Goal: Information Seeking & Learning: Learn about a topic

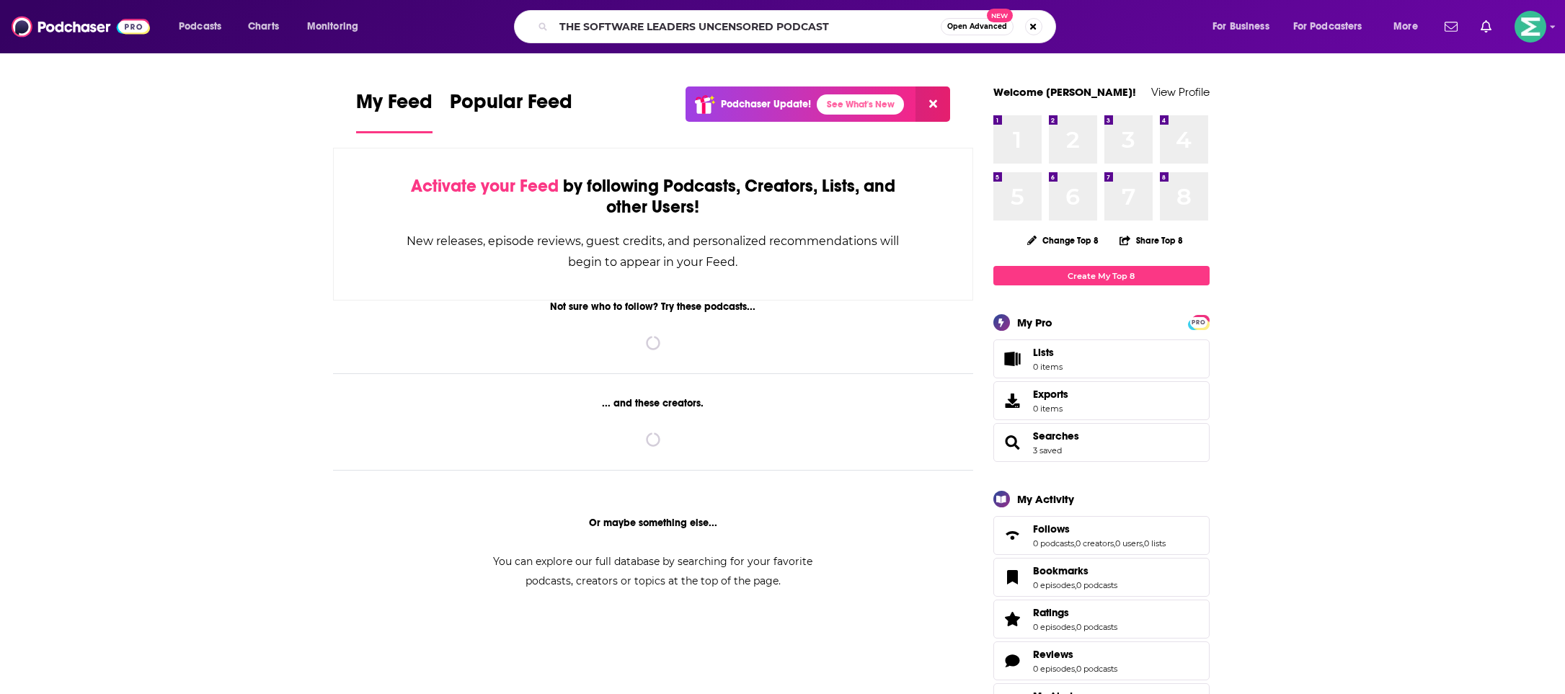
type input "THE SOFTWARE LEADERS UNCENSORED PODCAST"
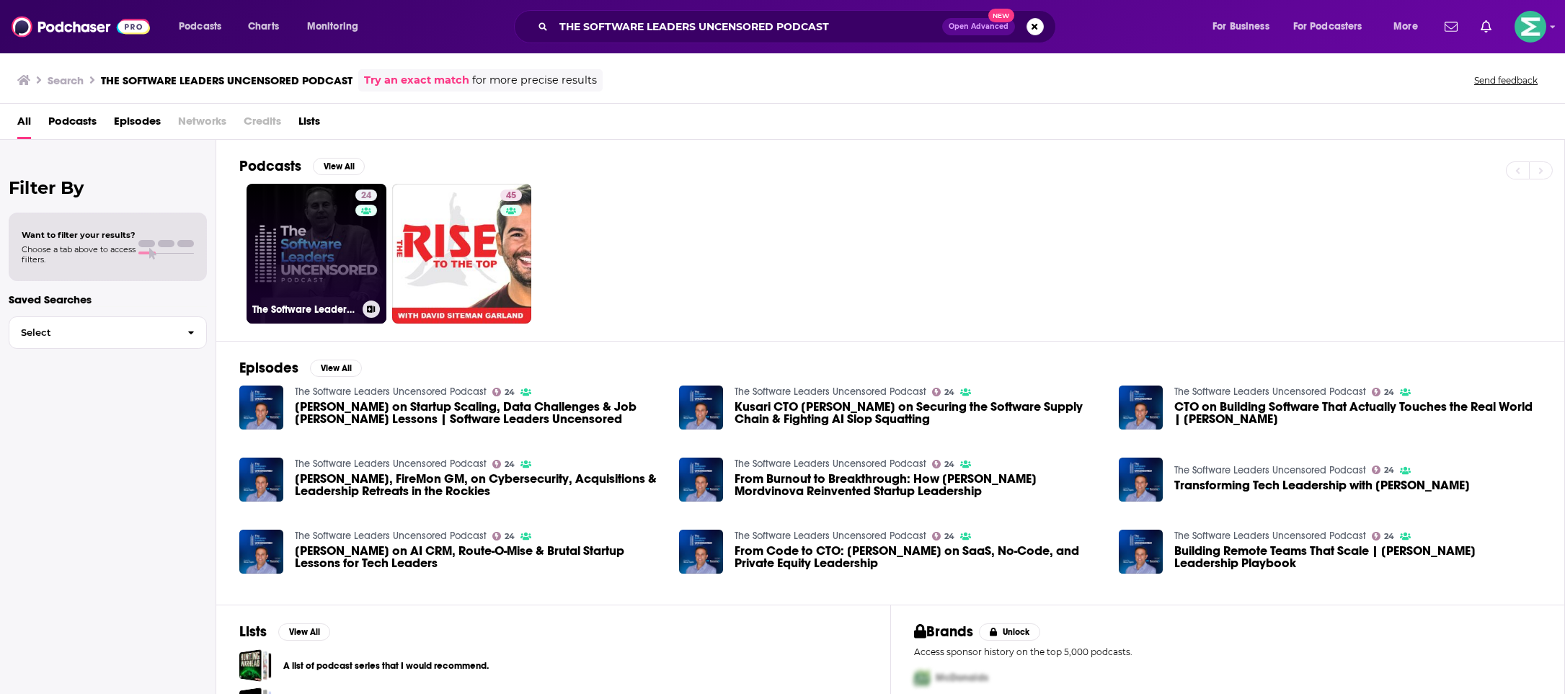
click at [327, 251] on link "24 The Software Leaders Uncensored Podcast" at bounding box center [317, 254] width 140 height 140
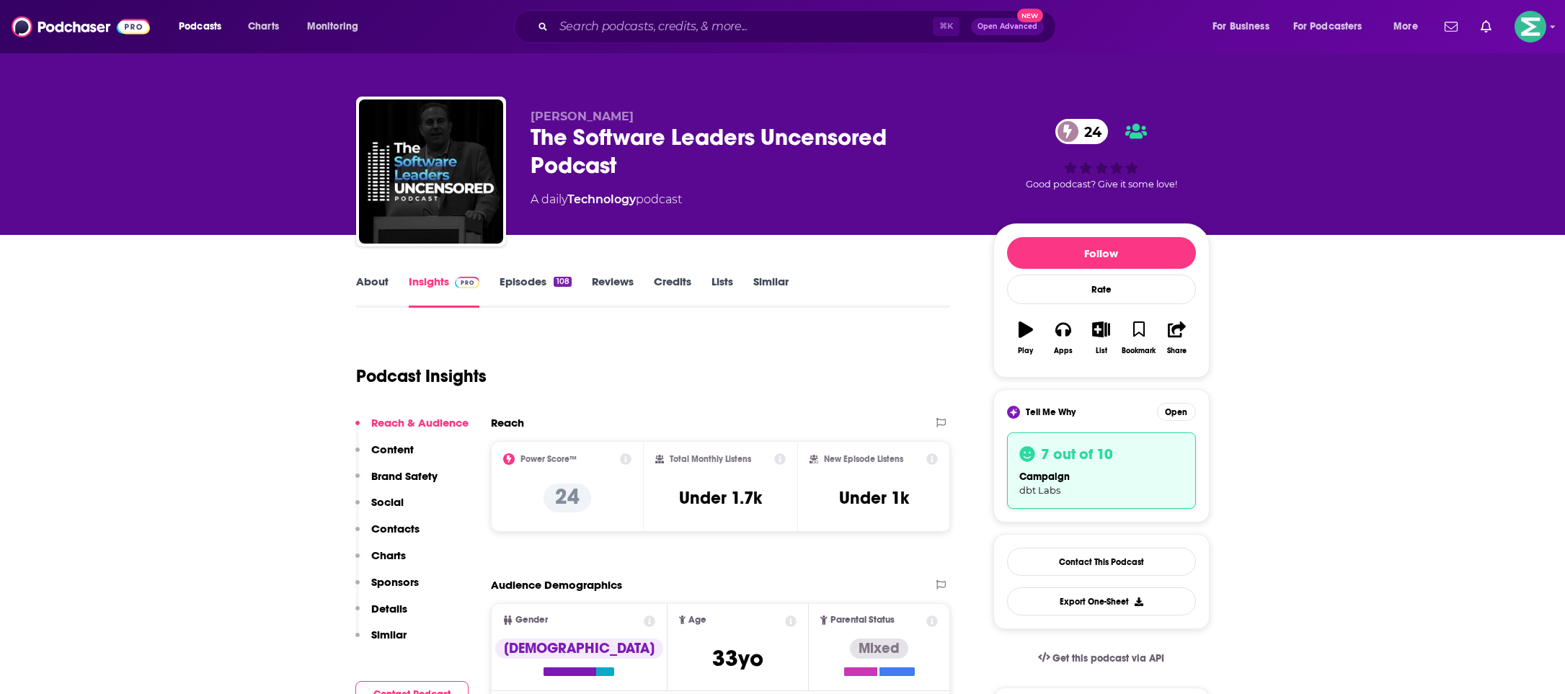
click at [539, 280] on link "Episodes 108" at bounding box center [535, 291] width 71 height 33
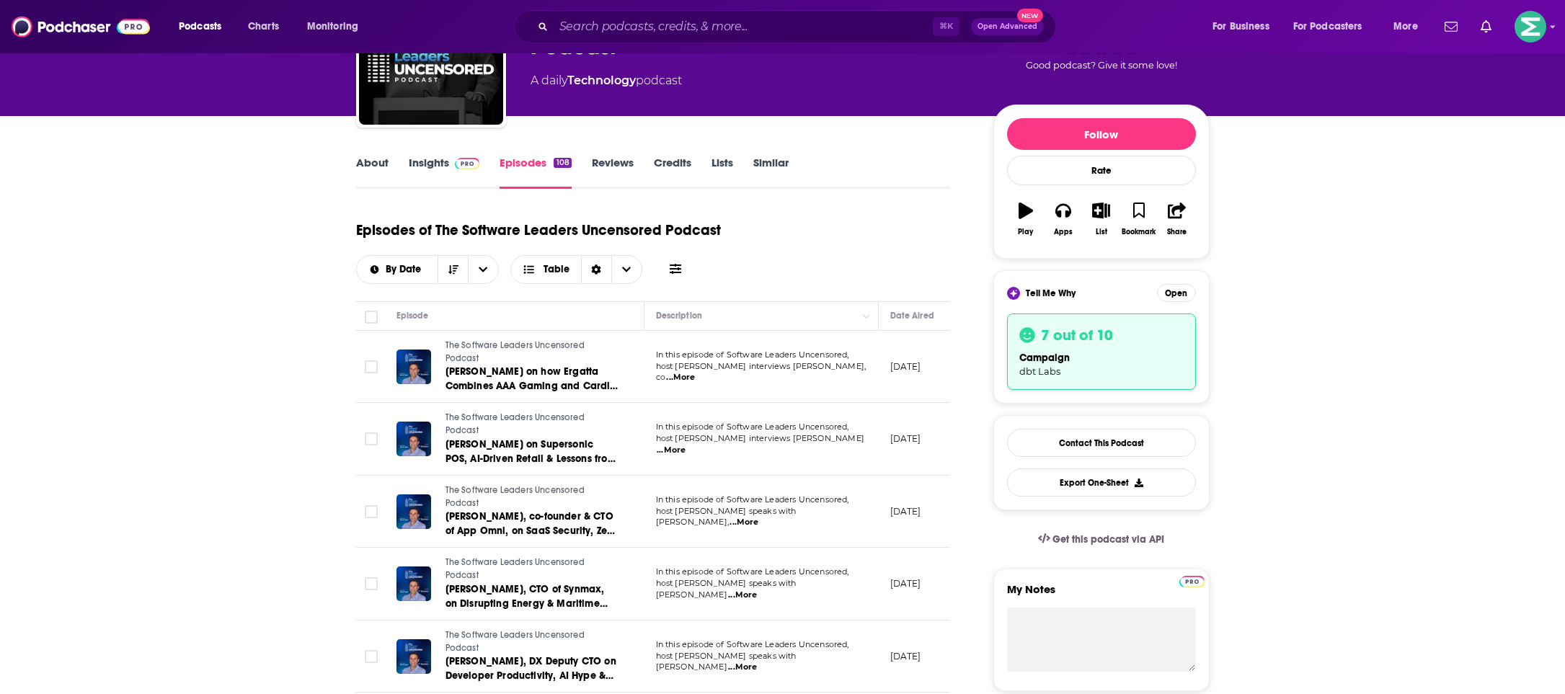
scroll to position [125, 0]
